Goal: Use online tool/utility: Use online tool/utility

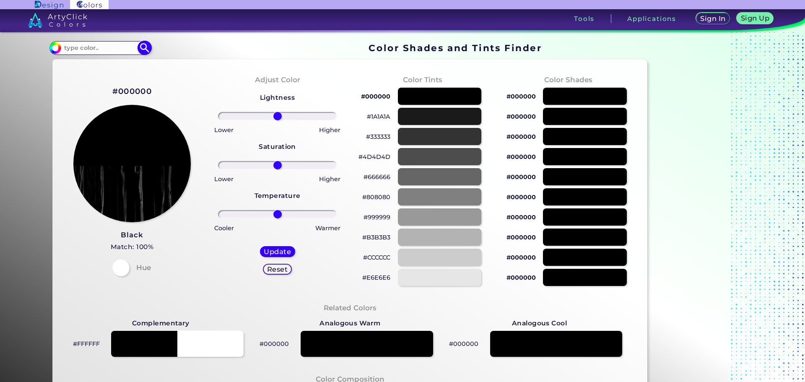
click at [85, 49] on input at bounding box center [100, 47] width 78 height 11
paste input "9EBE48"
type input "9EBE48"
click at [143, 49] on img at bounding box center [145, 48] width 15 height 15
type input "#000000"
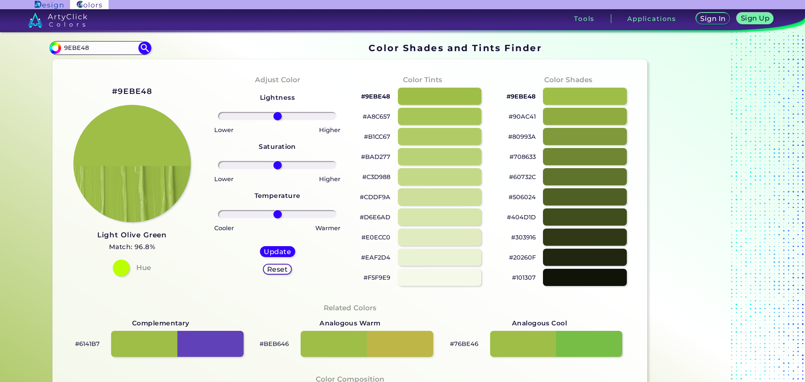
drag, startPoint x: 360, startPoint y: 159, endPoint x: 350, endPoint y: 149, distance: 13.9
click at [350, 149] on div "Color Tints #9EBE48 #A8C657 #B1CC67 #BAD277 #C3D988 #CDDF9A #D6E6AD #E0ECC0 #EA…" at bounding box center [423, 180] width 146 height 228
drag, startPoint x: 356, startPoint y: 151, endPoint x: 393, endPoint y: 159, distance: 37.2
click at [393, 159] on div "#BAD277" at bounding box center [423, 157] width 132 height 20
copy div "#BAD277"
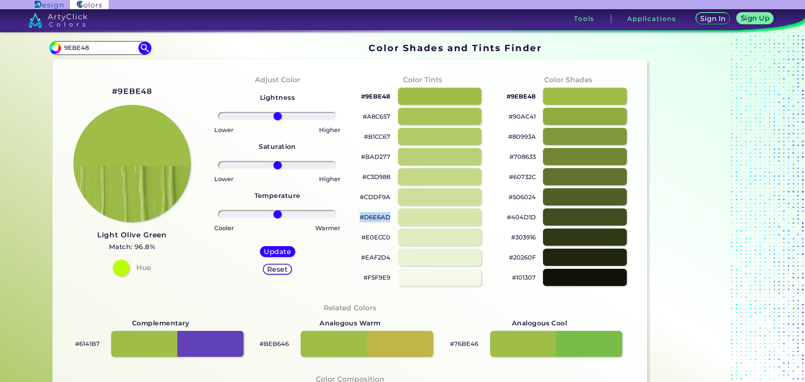
drag, startPoint x: 355, startPoint y: 216, endPoint x: 394, endPoint y: 216, distance: 39.0
click at [394, 216] on div "#D6E6AD" at bounding box center [423, 217] width 132 height 20
copy div "#D6E6AD"
click at [104, 50] on input "9EBE48" at bounding box center [100, 47] width 78 height 11
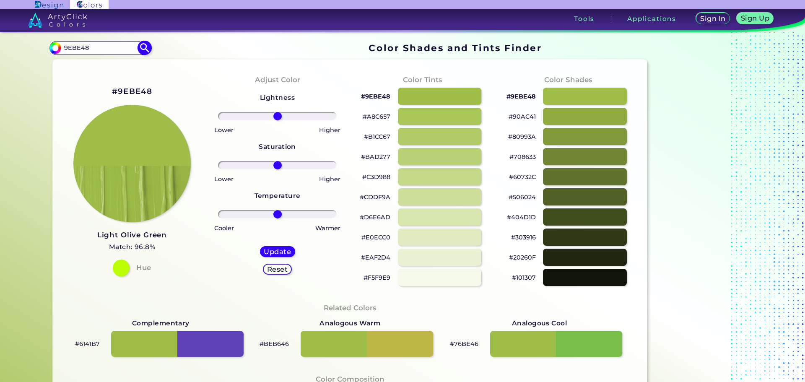
paste input "00759"
type input "007598"
click at [142, 50] on img at bounding box center [145, 48] width 15 height 15
type input "#000000"
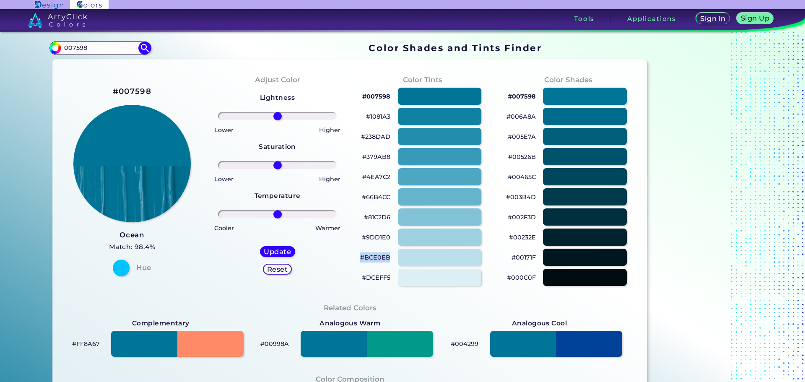
drag, startPoint x: 390, startPoint y: 258, endPoint x: 357, endPoint y: 258, distance: 33.1
click at [357, 258] on div "#BCE0EB" at bounding box center [423, 258] width 132 height 20
copy p "#BCE0EB"
